Goal: Task Accomplishment & Management: Manage account settings

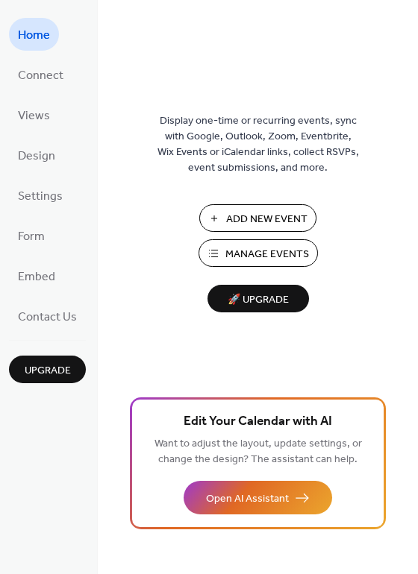
click at [251, 248] on span "Manage Events" at bounding box center [267, 255] width 84 height 16
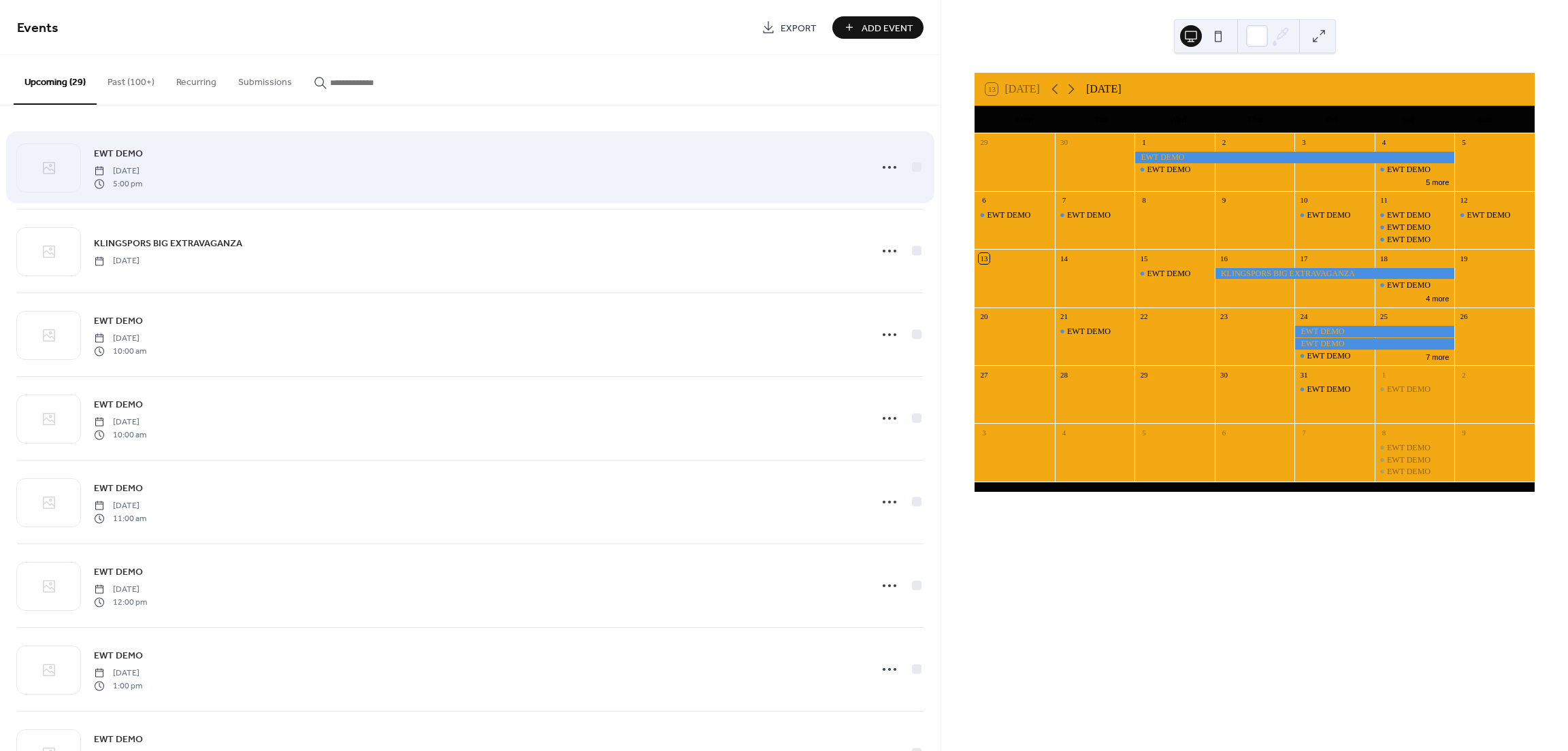
click at [175, 150] on div "EWT DEMO [DATE] 5:00 pm" at bounding box center [478, 168] width 768 height 44
click at [132, 151] on span "EWT DEMO" at bounding box center [119, 154] width 49 height 15
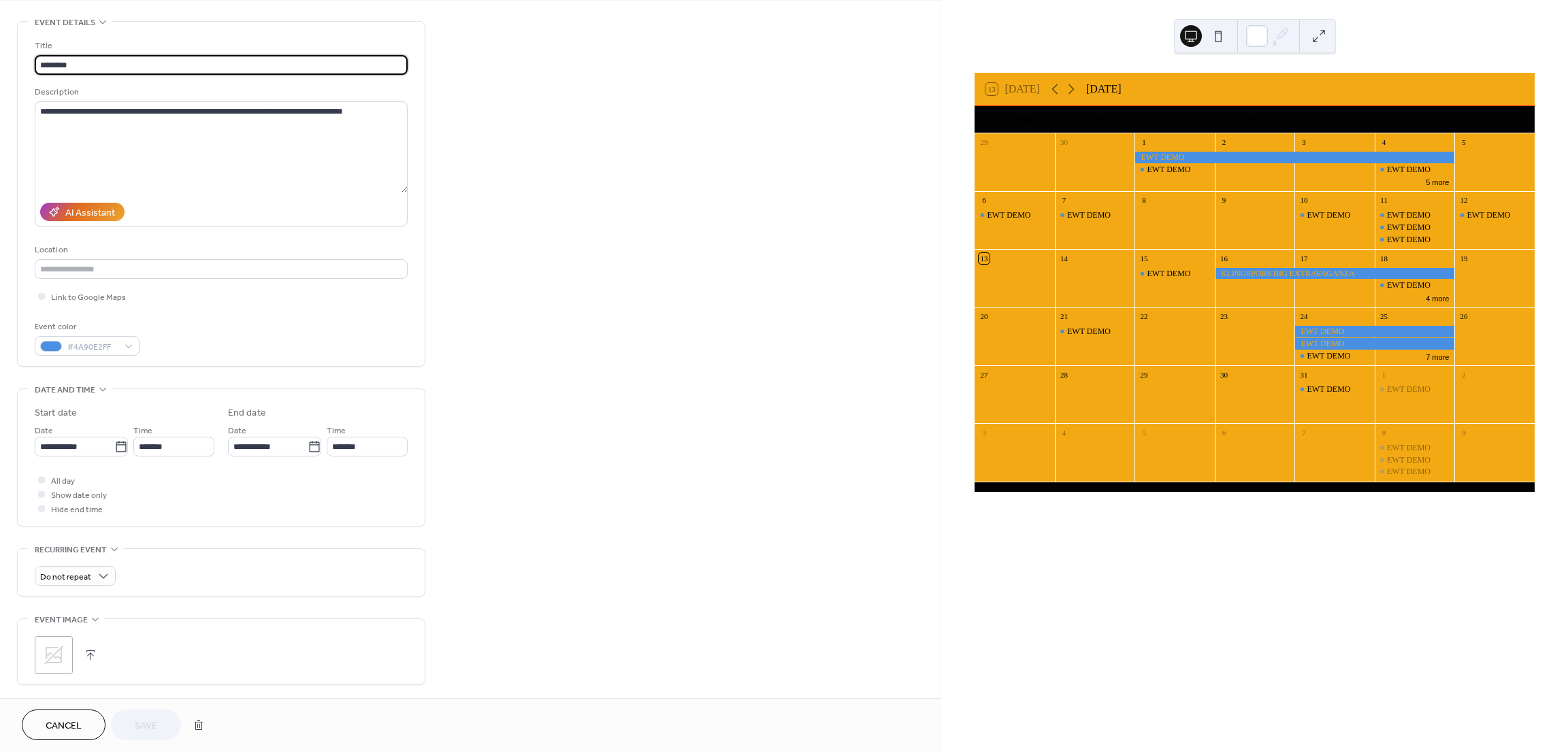
scroll to position [210, 0]
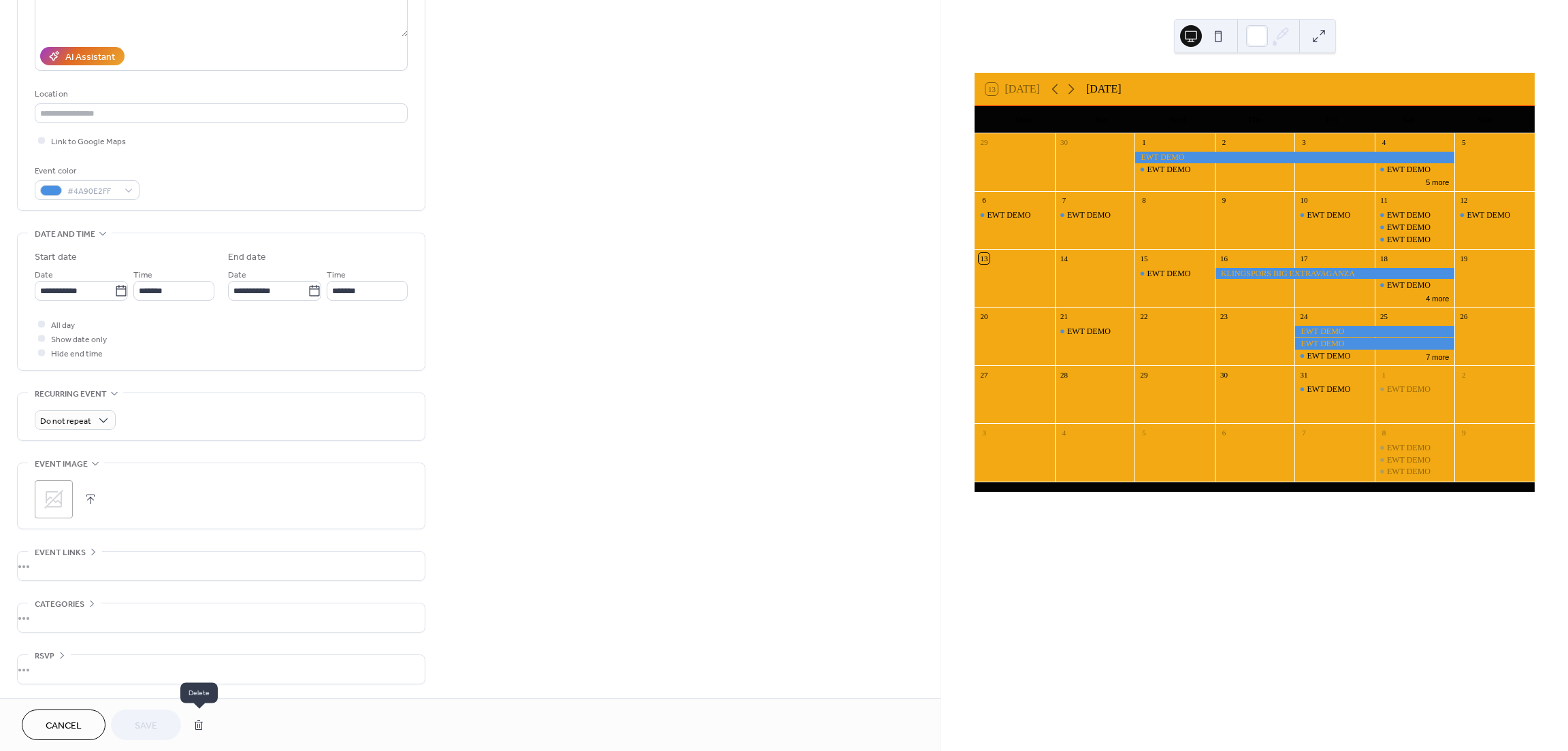
click at [194, 718] on button "button" at bounding box center [198, 725] width 25 height 27
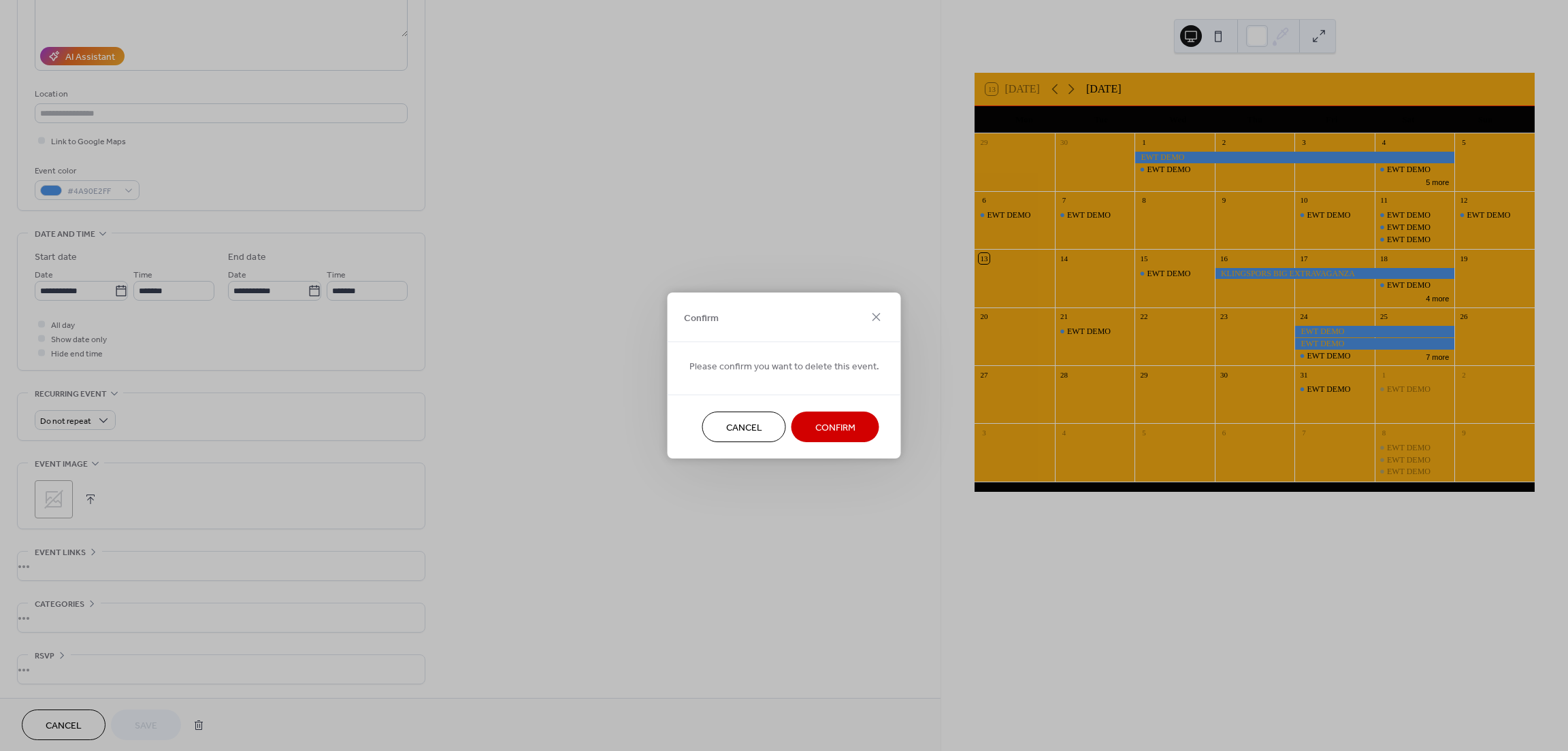
click at [836, 416] on button "Confirm" at bounding box center [835, 427] width 88 height 31
